Goal: Task Accomplishment & Management: Manage account settings

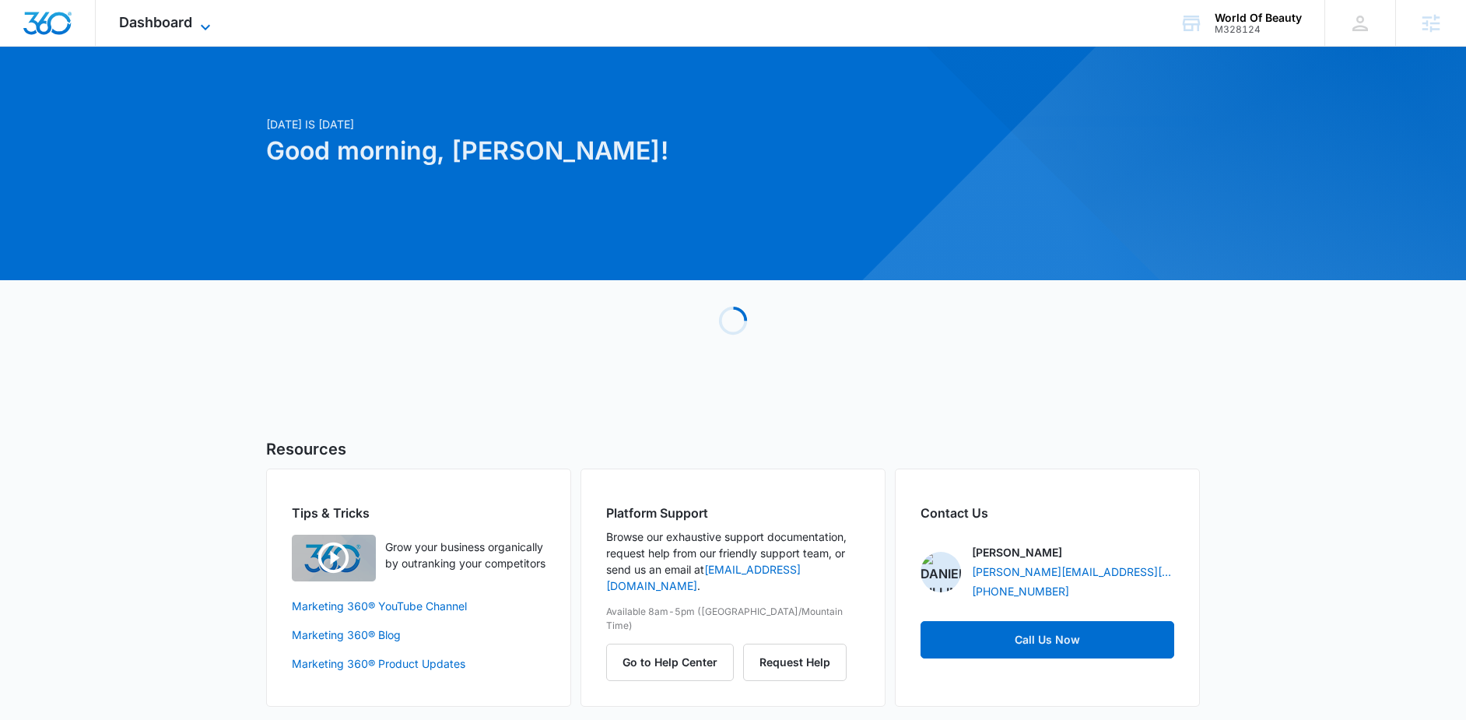
click at [205, 19] on icon at bounding box center [205, 27] width 19 height 19
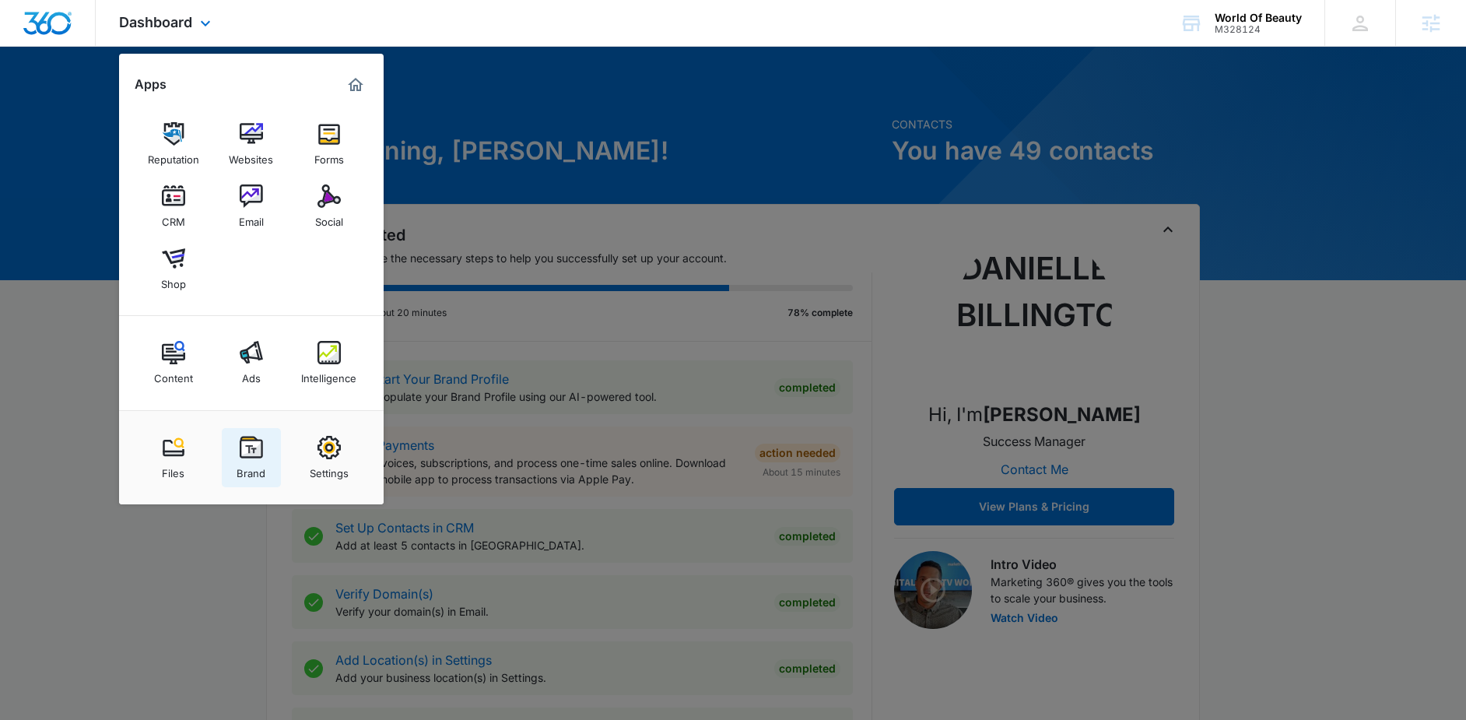
click at [262, 447] on img at bounding box center [251, 447] width 23 height 23
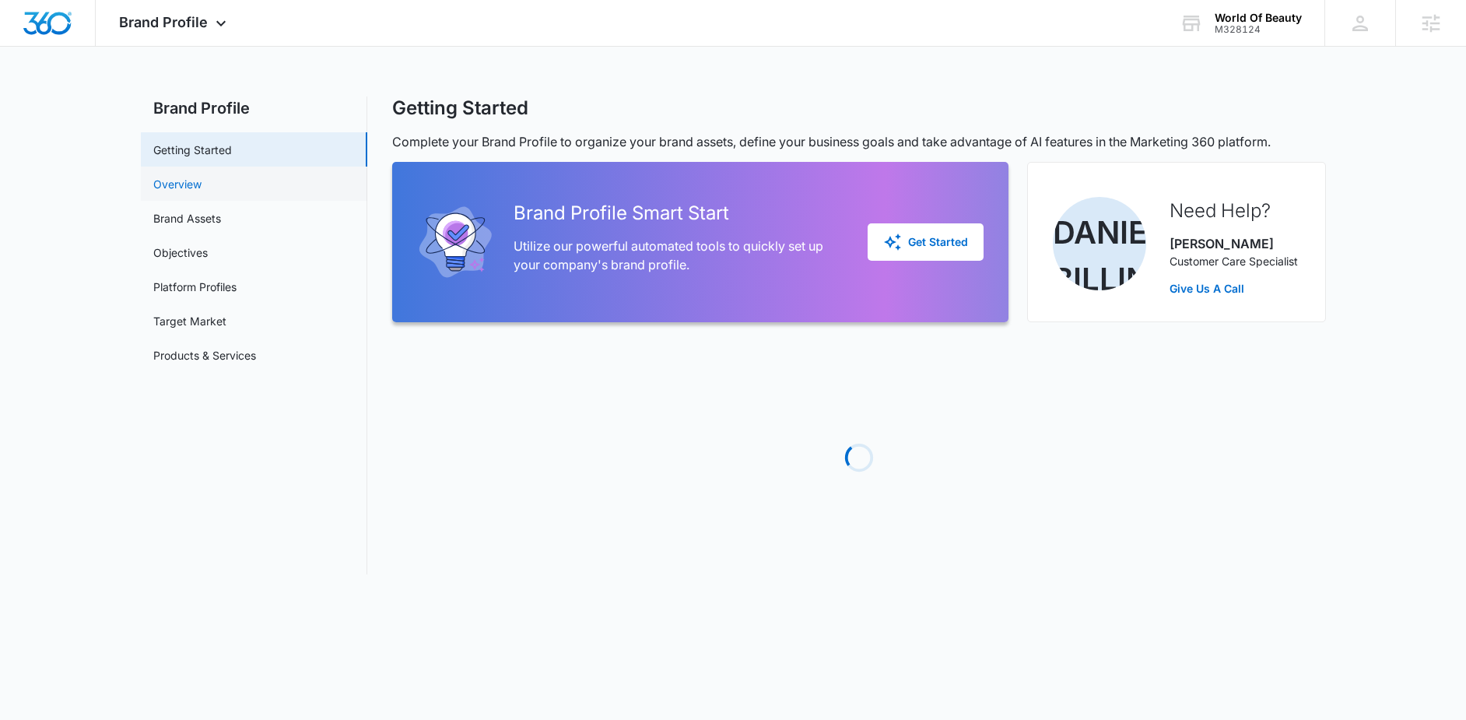
click at [202, 186] on link "Overview" at bounding box center [177, 184] width 48 height 16
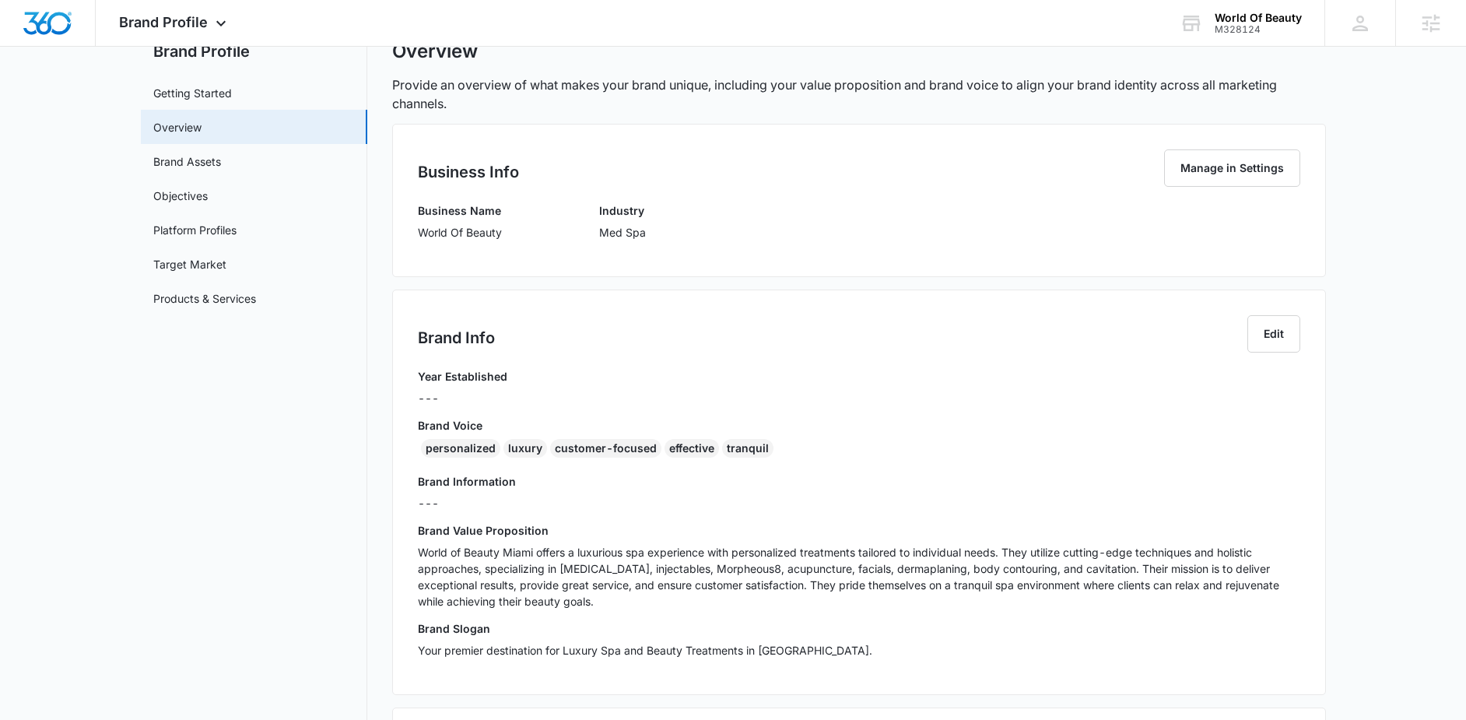
scroll to position [67, 0]
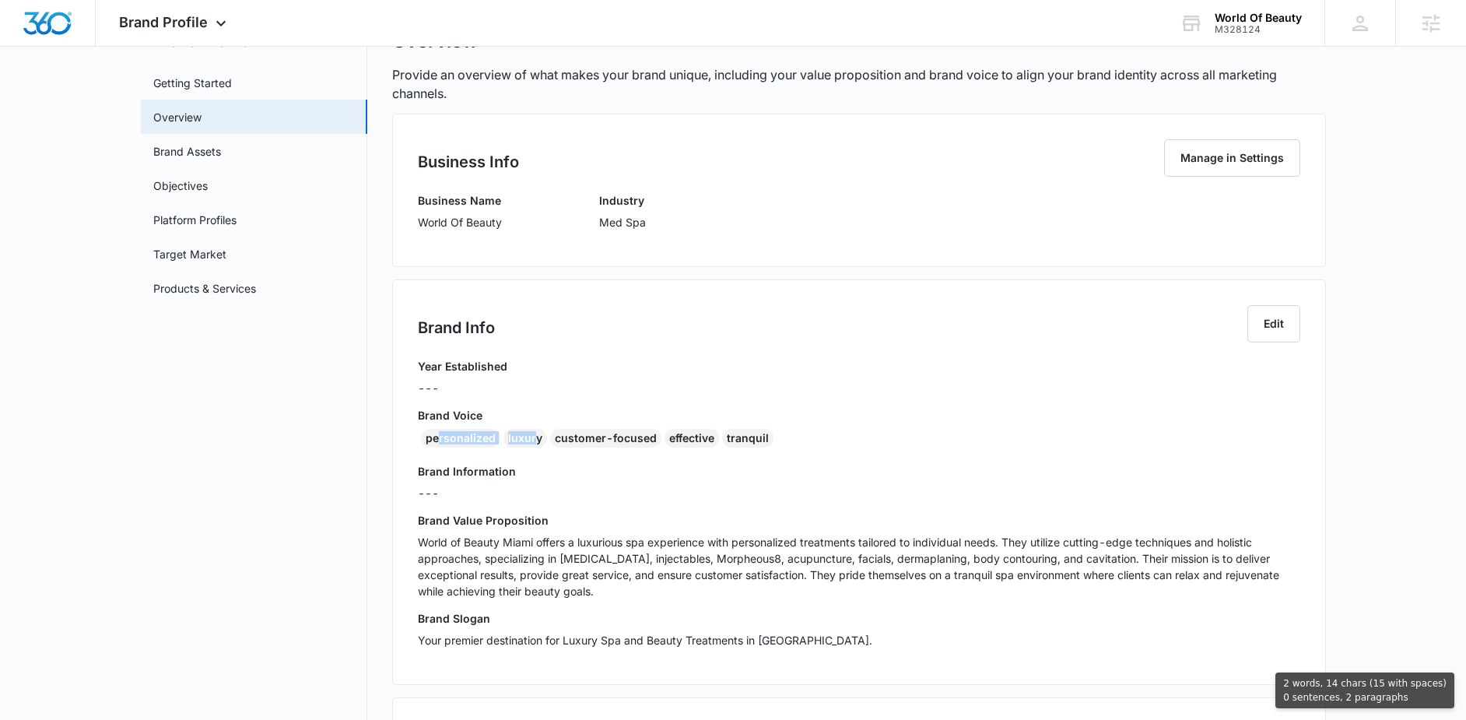
drag, startPoint x: 534, startPoint y: 438, endPoint x: 433, endPoint y: 432, distance: 100.6
click at [435, 433] on div "personalized luxury customer-focused effective tranquil" at bounding box center [859, 441] width 882 height 25
click at [433, 435] on div "personalized" at bounding box center [460, 438] width 79 height 19
copy div "personalized"
